Goal: Task Accomplishment & Management: Manage account settings

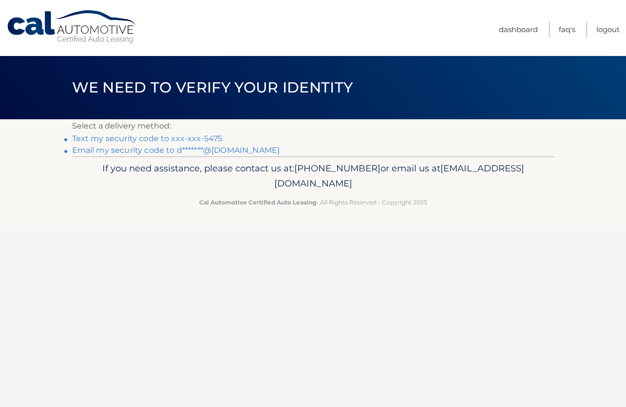
click at [201, 136] on link "Text my security code to xxx-xxx-5475" at bounding box center [147, 138] width 151 height 9
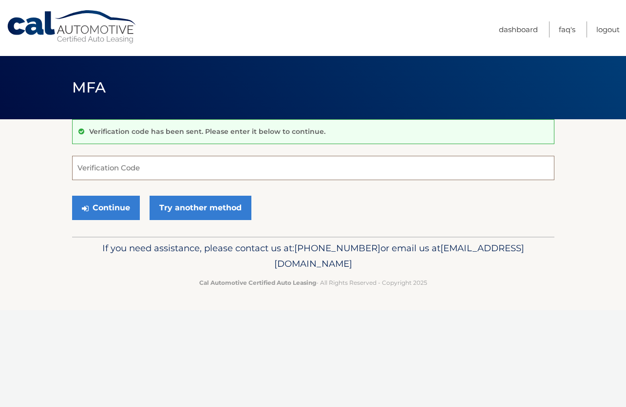
click at [110, 175] on input "Verification Code" at bounding box center [313, 168] width 482 height 24
type input "949952"
click at [105, 214] on button "Continue" at bounding box center [106, 208] width 68 height 24
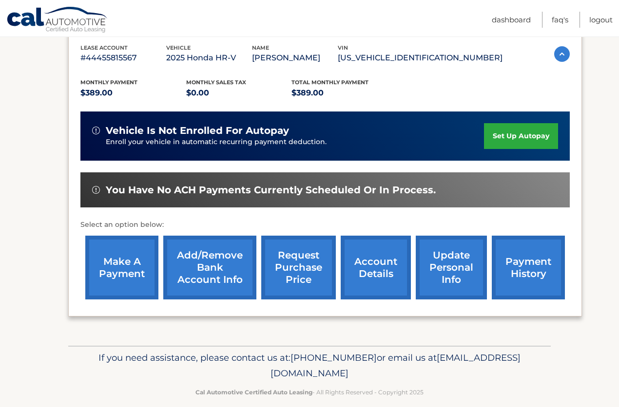
scroll to position [183, 0]
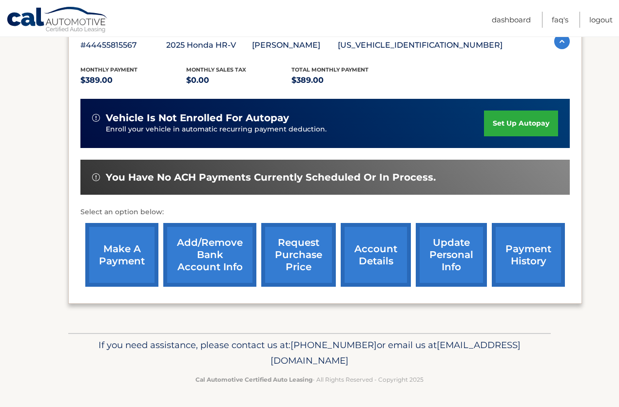
click at [130, 255] on link "make a payment" at bounding box center [121, 255] width 73 height 64
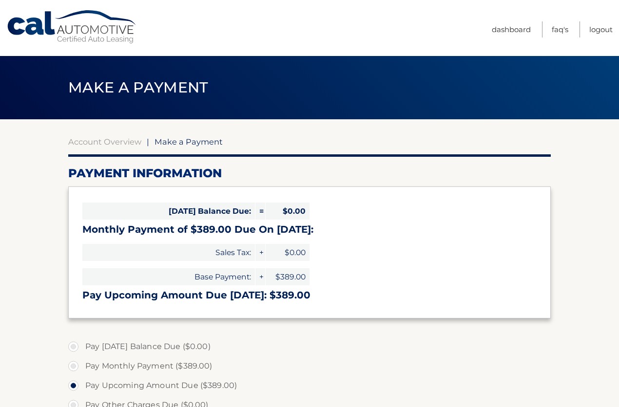
select select "ZGE5MjQ3NDAtNzc4YS00ZTIxLWFlZDYtN2FlY2RlYTIyYjg0"
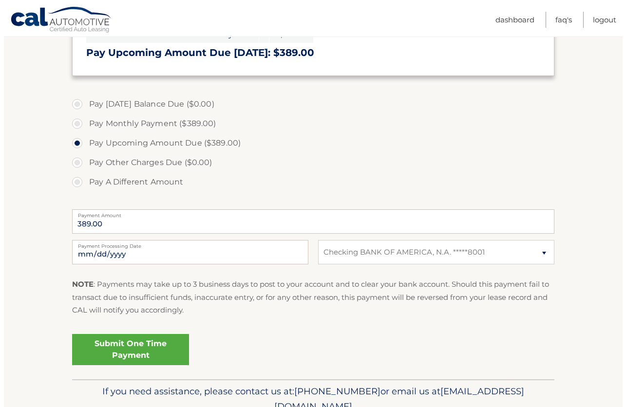
scroll to position [244, 0]
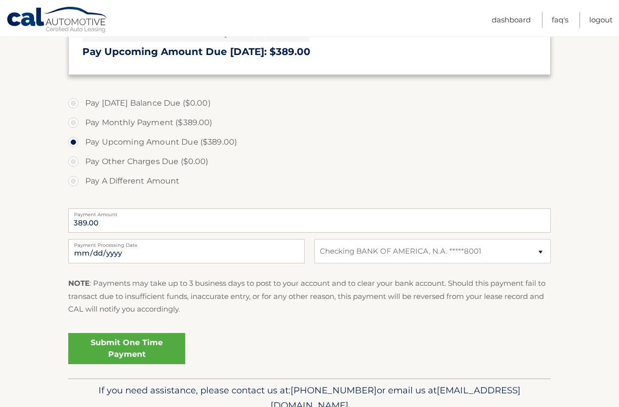
click at [160, 348] on link "Submit One Time Payment" at bounding box center [126, 348] width 117 height 31
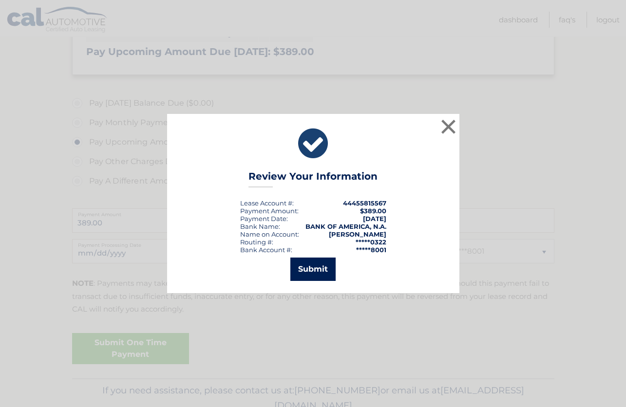
click at [314, 277] on button "Submit" at bounding box center [312, 269] width 45 height 23
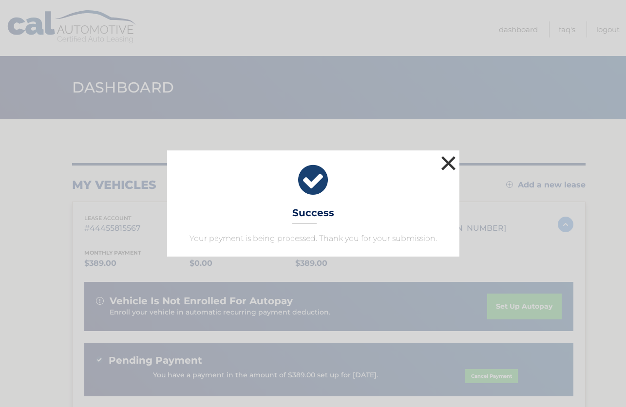
click at [446, 160] on button "×" at bounding box center [448, 162] width 19 height 19
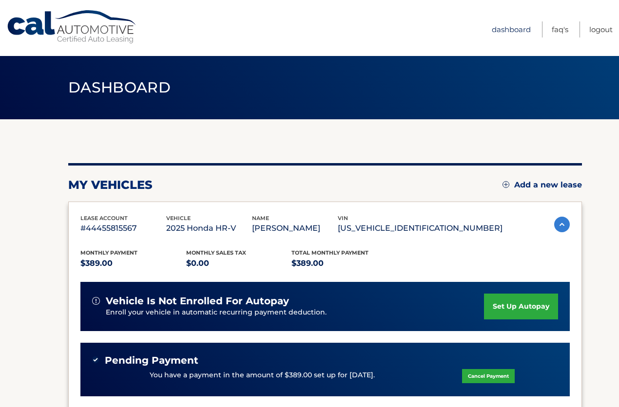
click at [513, 32] on link "Dashboard" at bounding box center [511, 29] width 39 height 16
click at [603, 30] on link "Logout" at bounding box center [600, 29] width 23 height 16
